Goal: Task Accomplishment & Management: Manage account settings

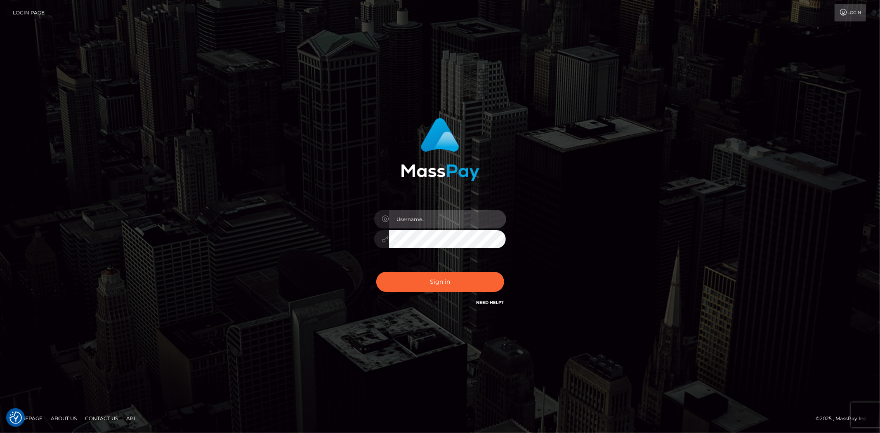
type input "Bern.Spree"
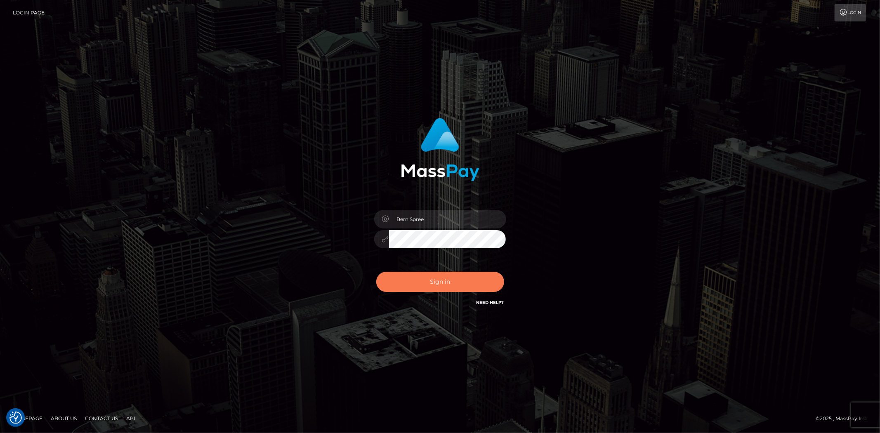
click at [396, 285] on button "Sign in" at bounding box center [440, 282] width 128 height 20
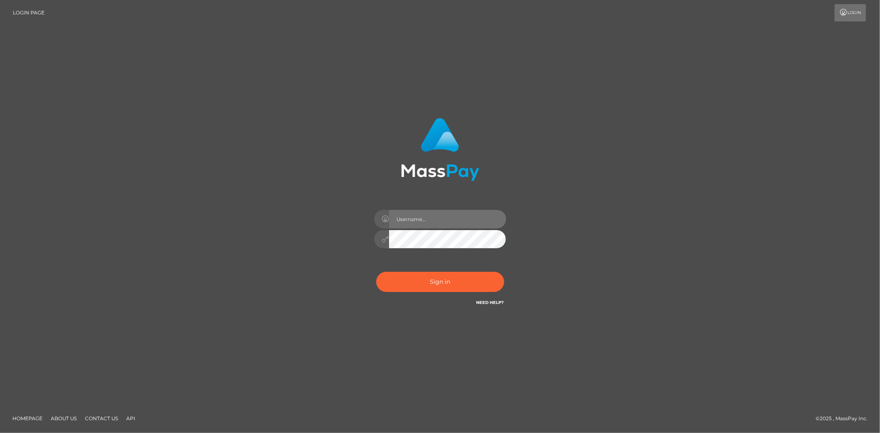
click at [413, 220] on input "text" at bounding box center [447, 219] width 117 height 19
type input "Bern.Spree"
click at [413, 274] on button "Sign in" at bounding box center [440, 282] width 128 height 20
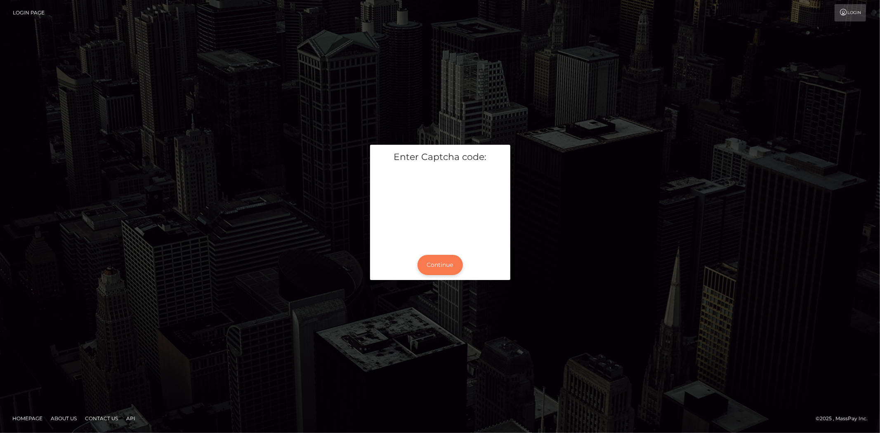
click at [436, 269] on button "Continue" at bounding box center [439, 265] width 45 height 20
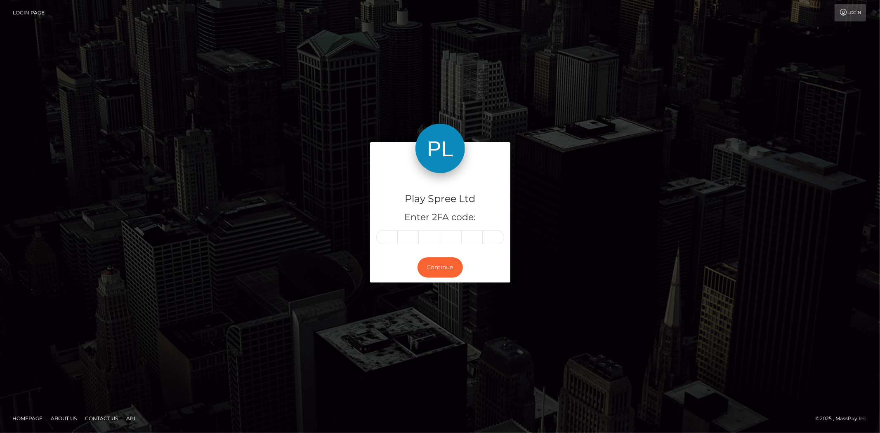
click at [388, 239] on input "text" at bounding box center [386, 237] width 21 height 14
type input "6"
type input "9"
type input "5"
type input "1"
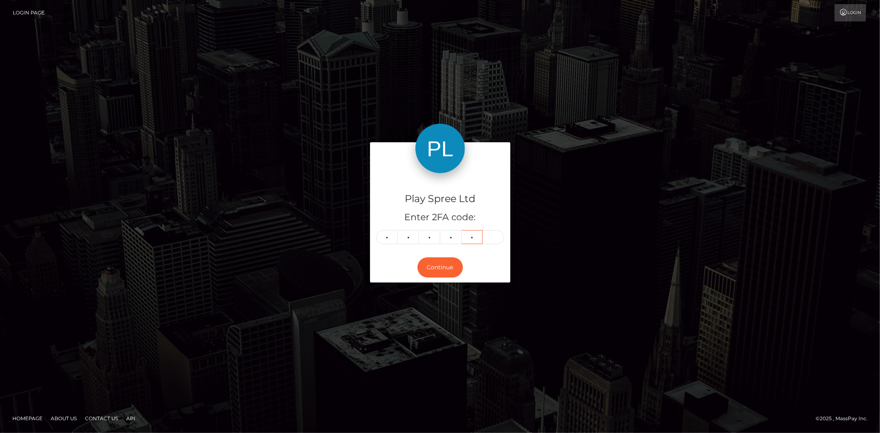
type input "0"
type input "6"
click at [436, 267] on button "Continue" at bounding box center [439, 267] width 45 height 20
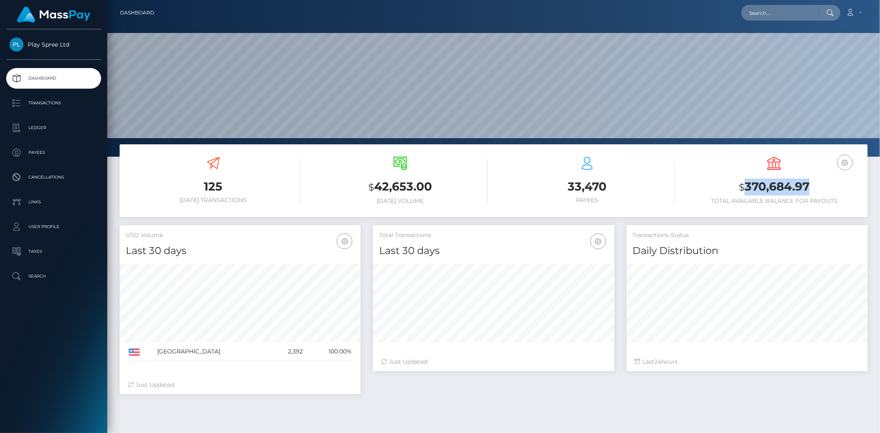
click at [815, 182] on h3 "$ 370,684.97" at bounding box center [774, 187] width 174 height 17
